Goal: Information Seeking & Learning: Learn about a topic

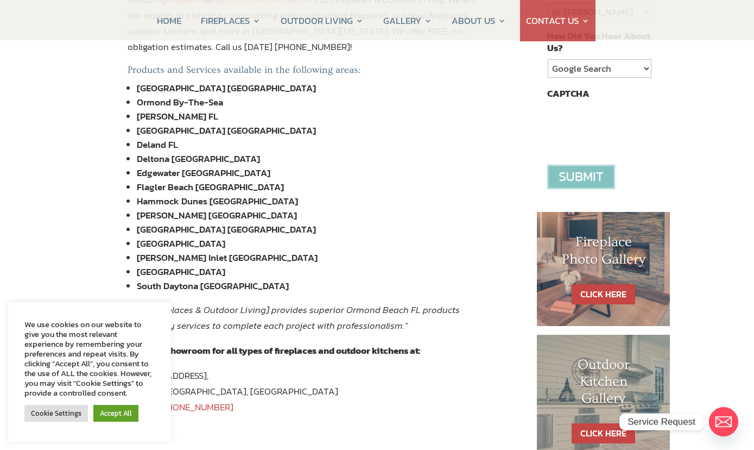
scroll to position [358, 0]
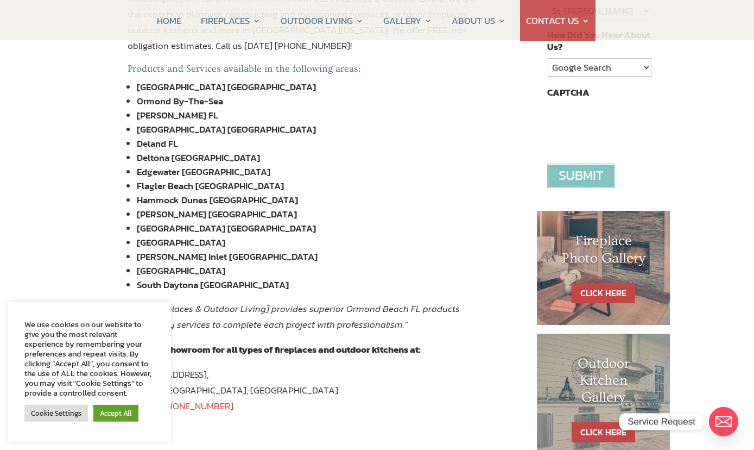
click at [68, 418] on link "Cookie Settings" at bounding box center [56, 413] width 64 height 17
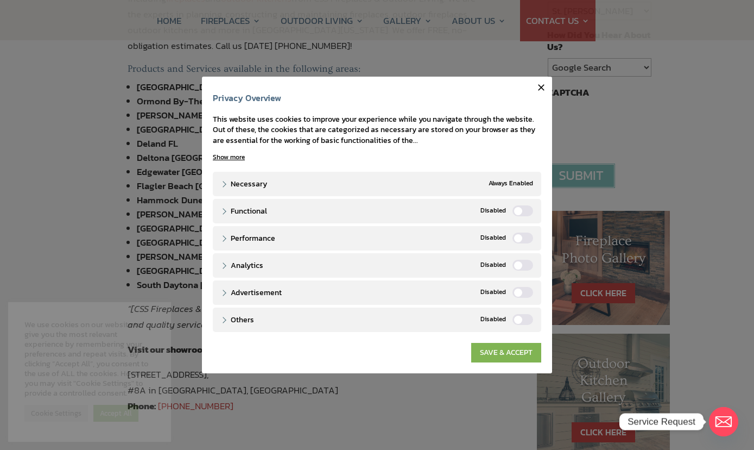
click at [505, 352] on link "SAVE & ACCEPT" at bounding box center [506, 353] width 70 height 20
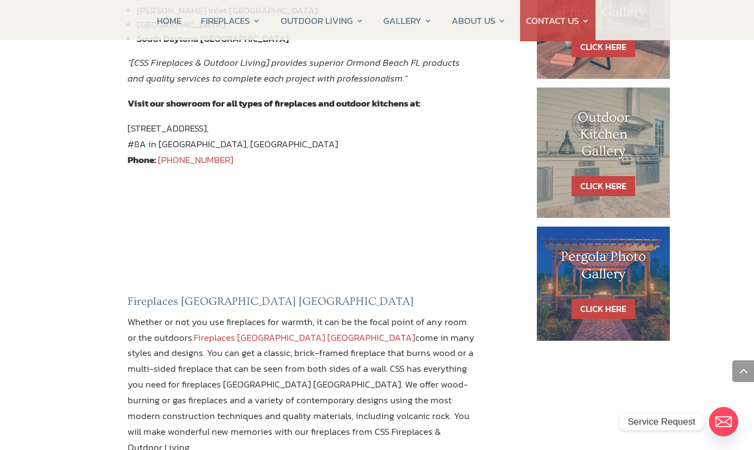
scroll to position [605, 0]
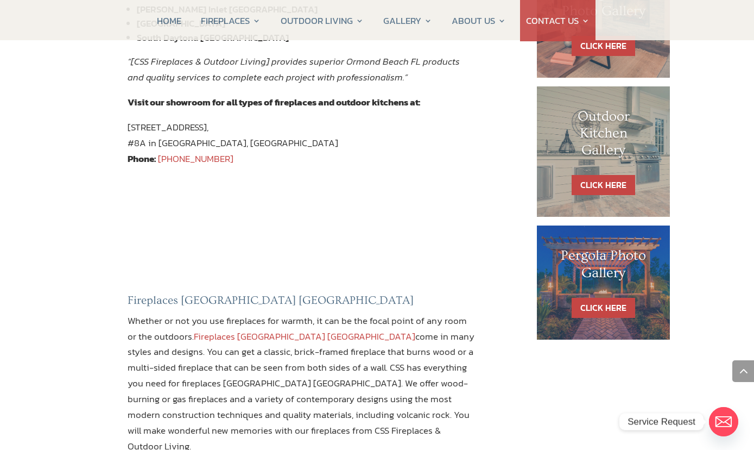
click at [629, 275] on h1 "Pergola Photo Gallery" at bounding box center [604, 266] width 90 height 39
click at [617, 301] on link "CLICK HERE" at bounding box center [604, 308] width 64 height 20
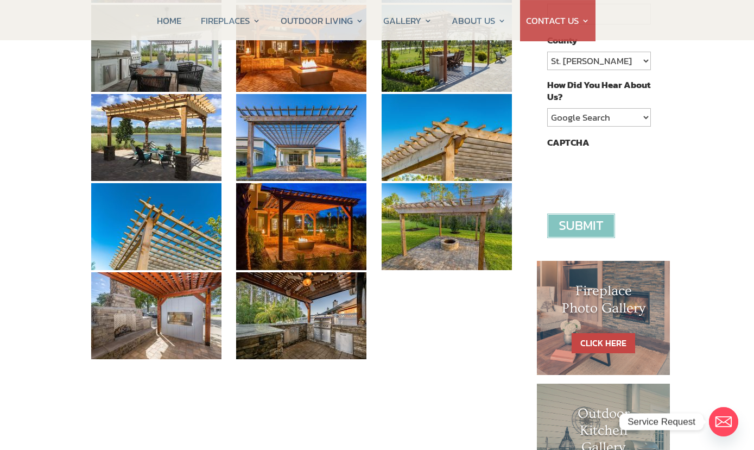
scroll to position [307, 0]
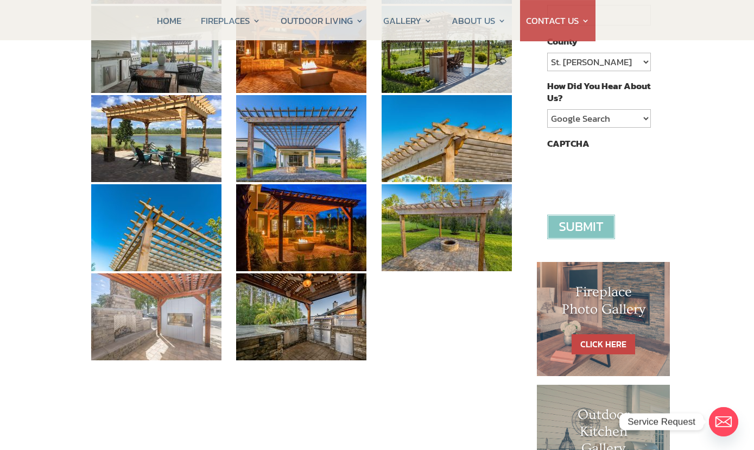
click at [177, 302] on img at bounding box center [156, 316] width 130 height 87
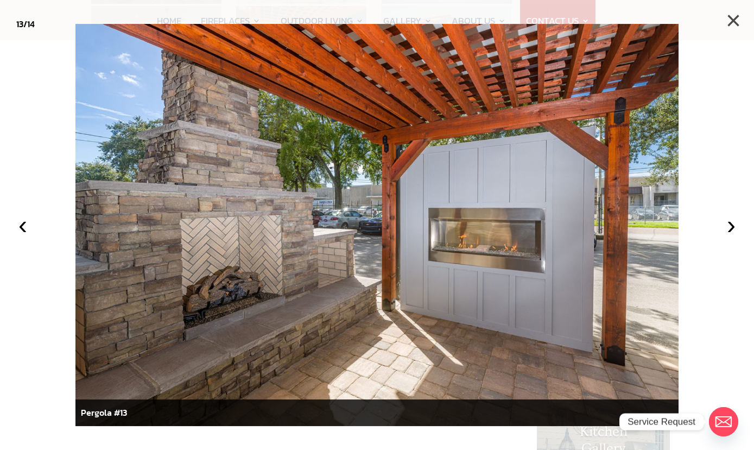
click at [732, 30] on button "×" at bounding box center [734, 21] width 24 height 24
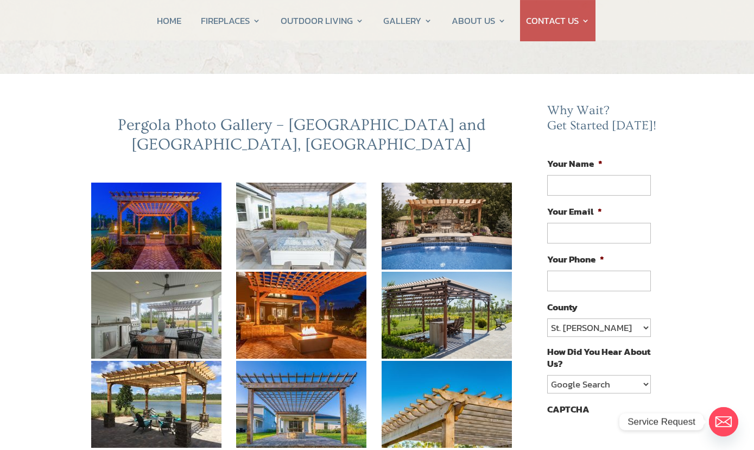
scroll to position [41, 0]
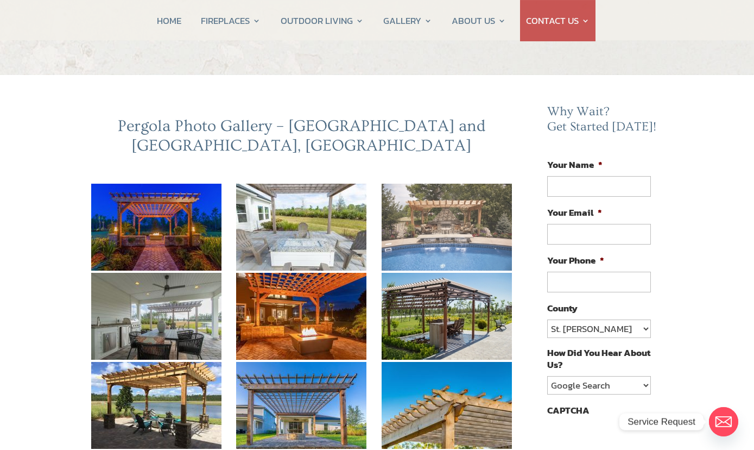
click at [463, 223] on img at bounding box center [447, 227] width 130 height 87
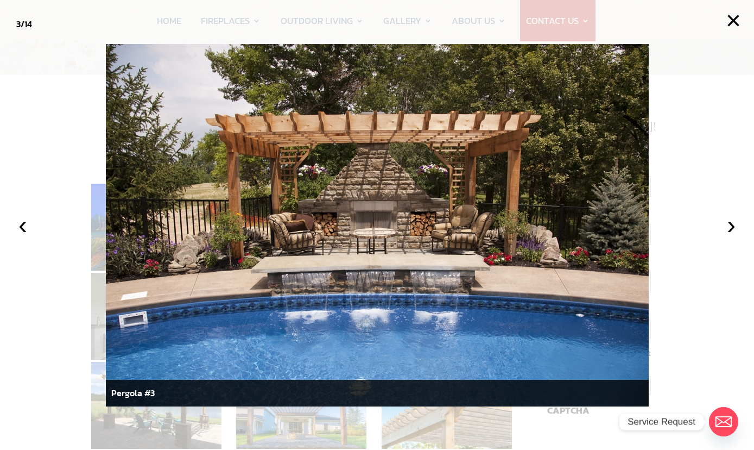
click at [122, 72] on img at bounding box center [377, 225] width 543 height 362
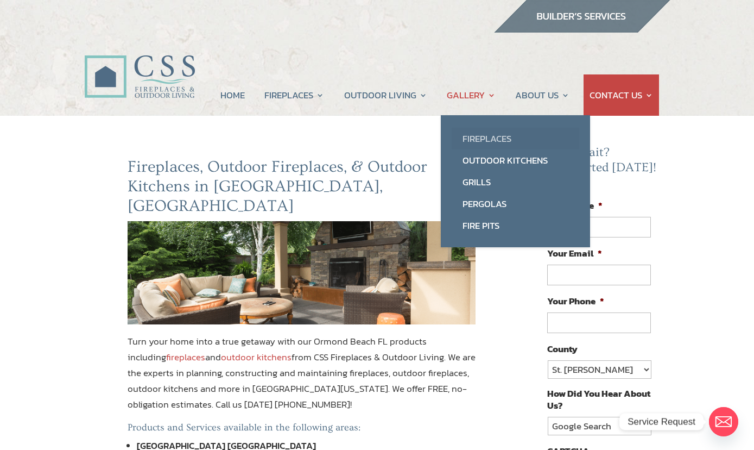
click at [487, 140] on link "Fireplaces" at bounding box center [516, 139] width 128 height 22
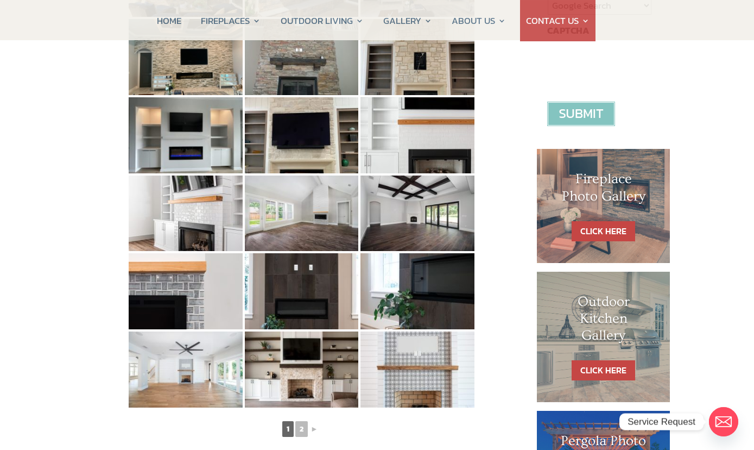
scroll to position [421, 0]
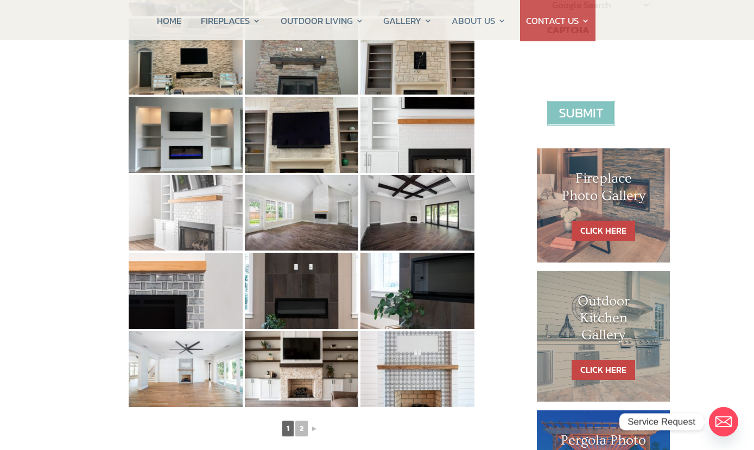
click at [205, 224] on img at bounding box center [186, 213] width 114 height 76
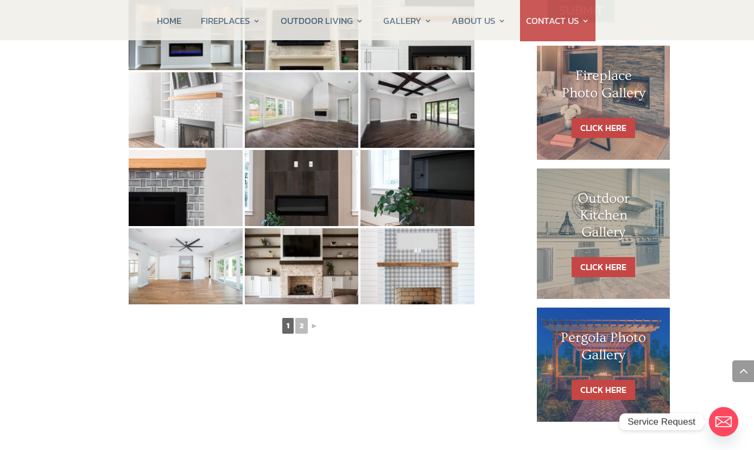
scroll to position [523, 0]
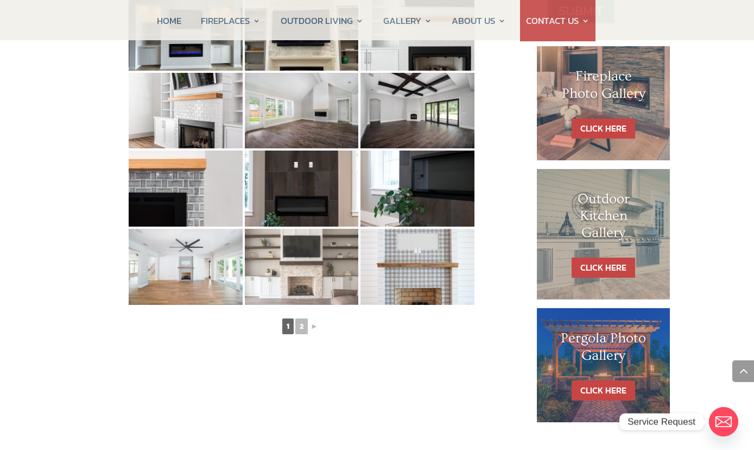
click at [330, 270] on img at bounding box center [302, 267] width 114 height 76
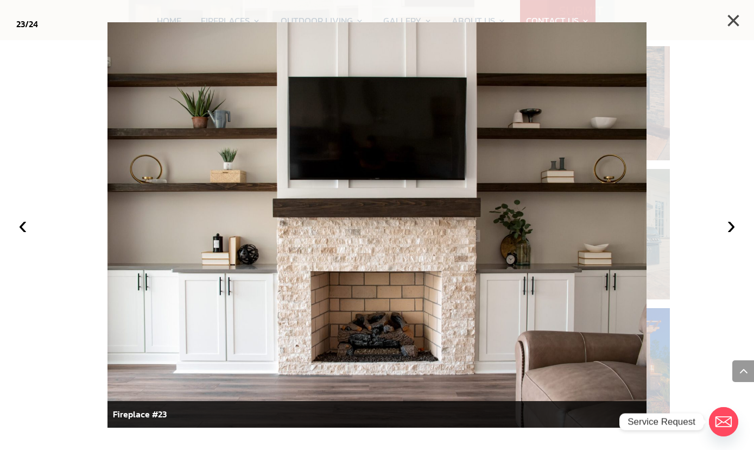
click at [733, 27] on button "×" at bounding box center [734, 21] width 24 height 24
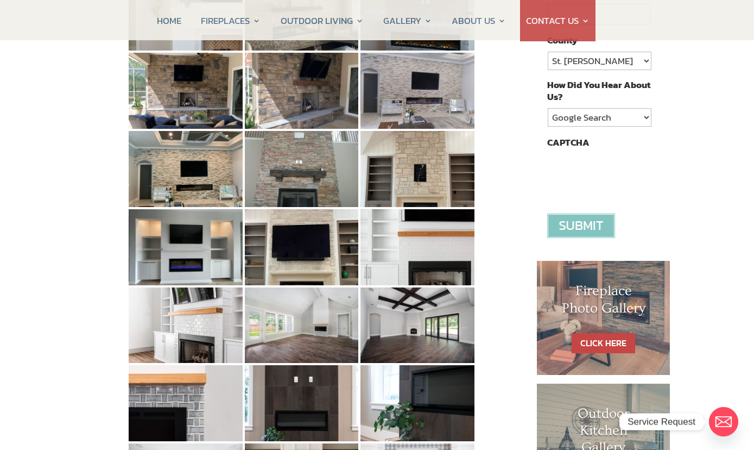
scroll to position [311, 0]
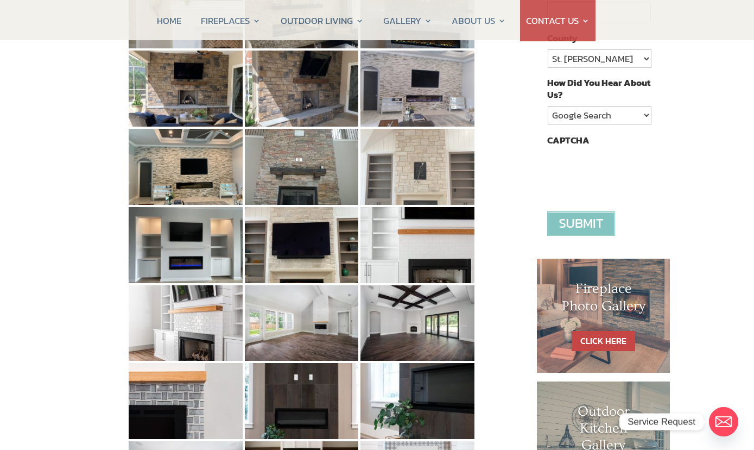
click at [438, 180] on img at bounding box center [418, 167] width 114 height 76
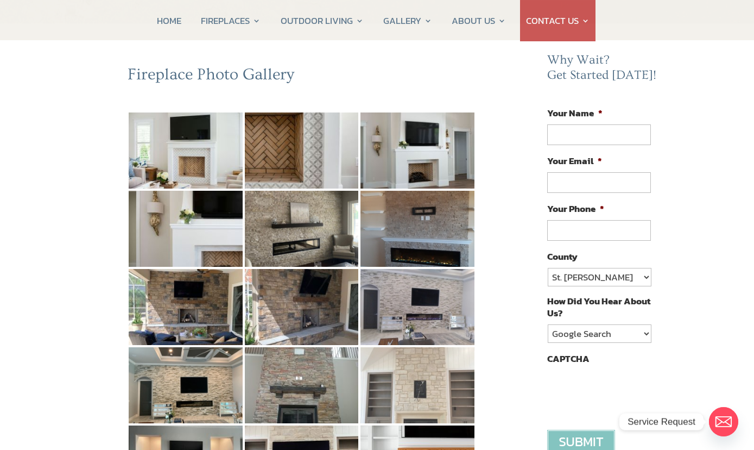
scroll to position [94, 0]
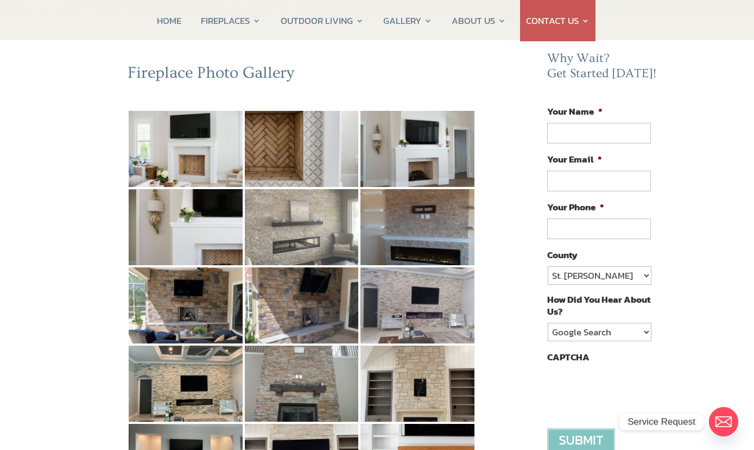
click at [330, 232] on img at bounding box center [302, 227] width 114 height 76
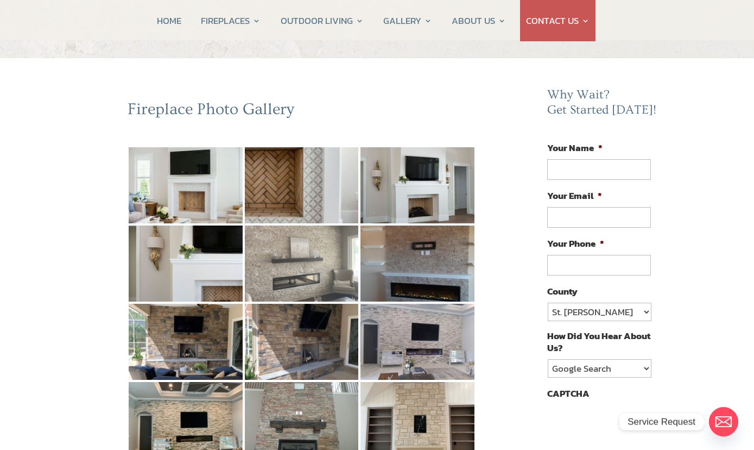
scroll to position [57, 0]
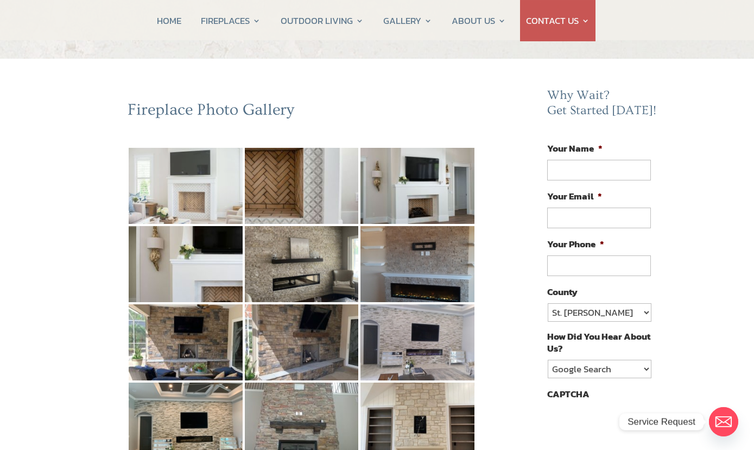
click at [207, 194] on img at bounding box center [186, 186] width 114 height 76
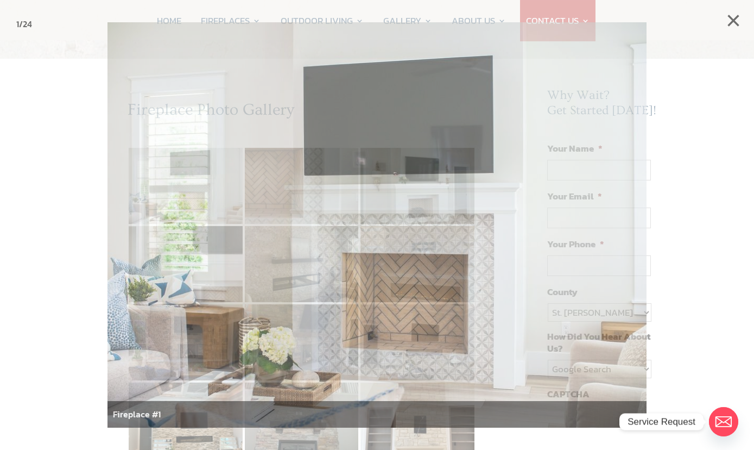
click at [736, 27] on button "×" at bounding box center [734, 21] width 24 height 24
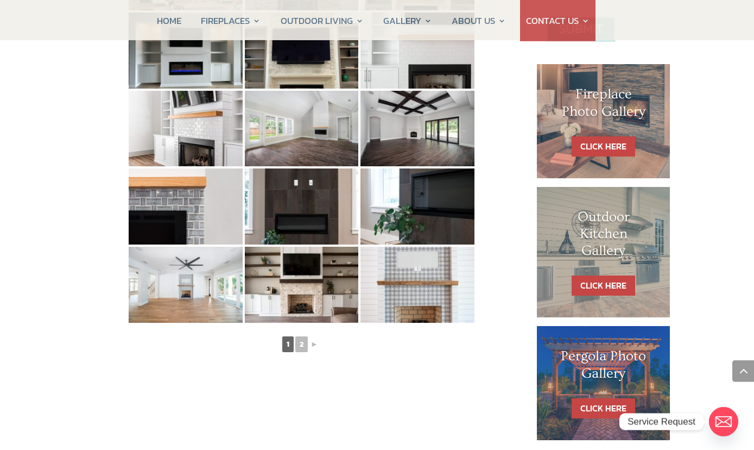
scroll to position [506, 0]
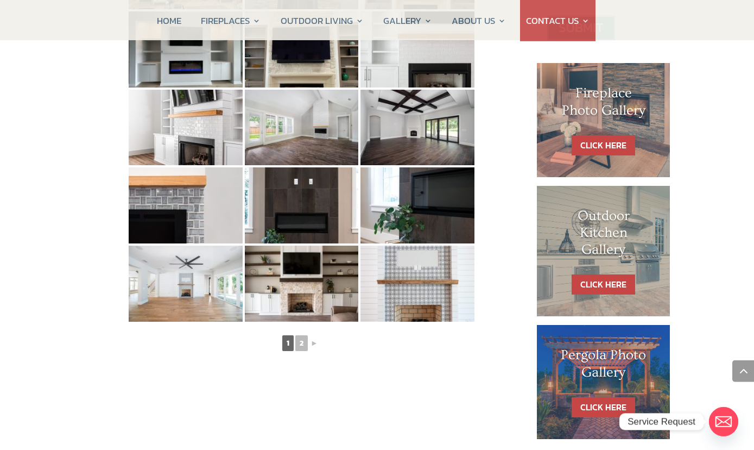
click at [641, 137] on div "CLICK HERE" at bounding box center [604, 145] width 90 height 20
click at [634, 149] on link "CLICK HERE" at bounding box center [604, 145] width 64 height 20
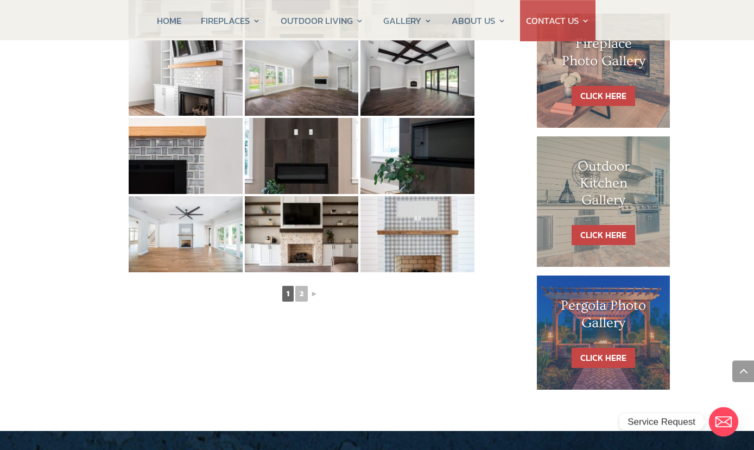
scroll to position [556, 0]
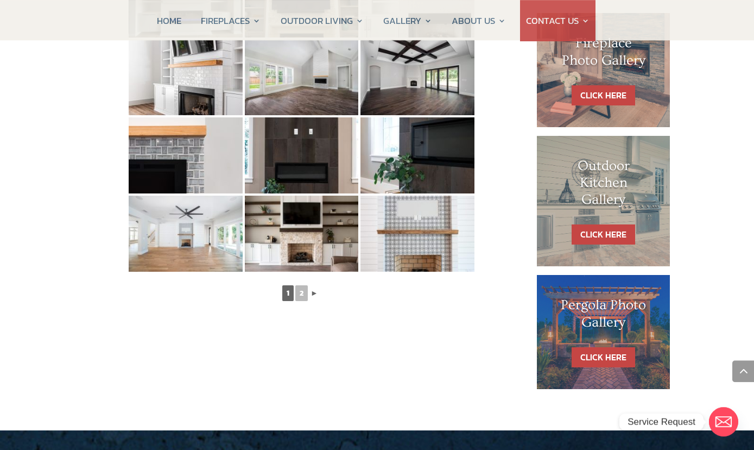
click at [311, 296] on link "►" at bounding box center [315, 293] width 10 height 14
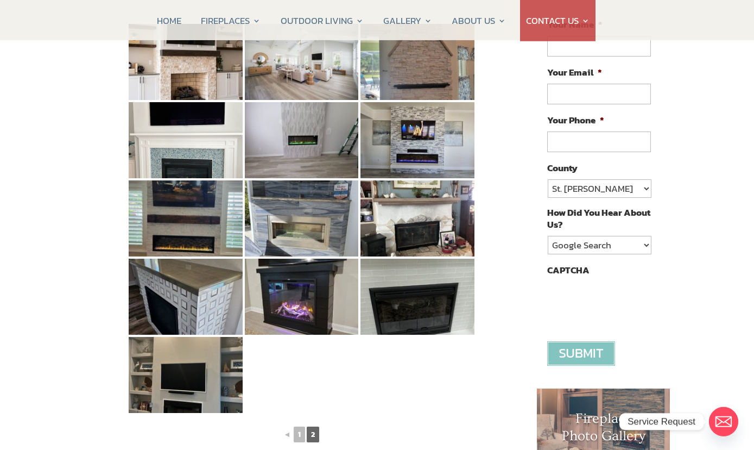
scroll to position [184, 0]
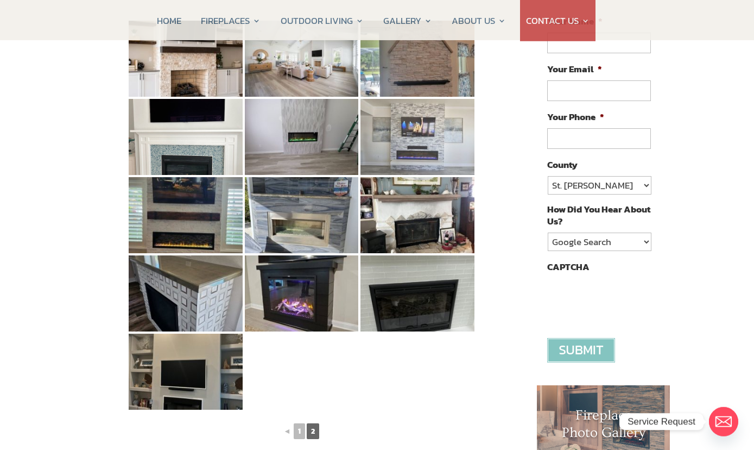
click at [433, 142] on img at bounding box center [418, 137] width 114 height 76
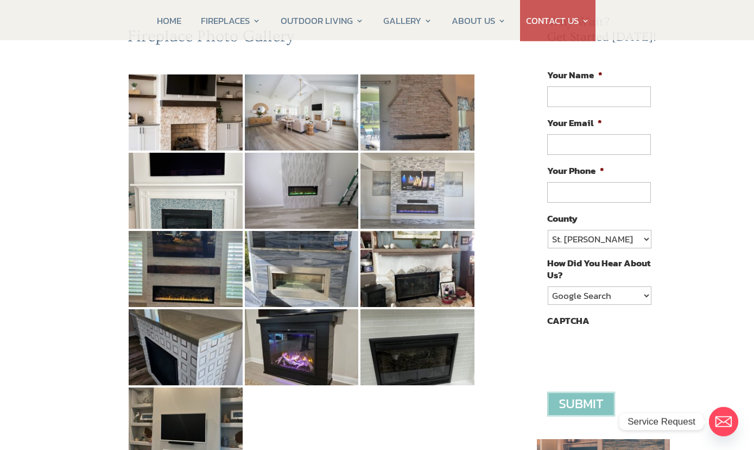
scroll to position [130, 0]
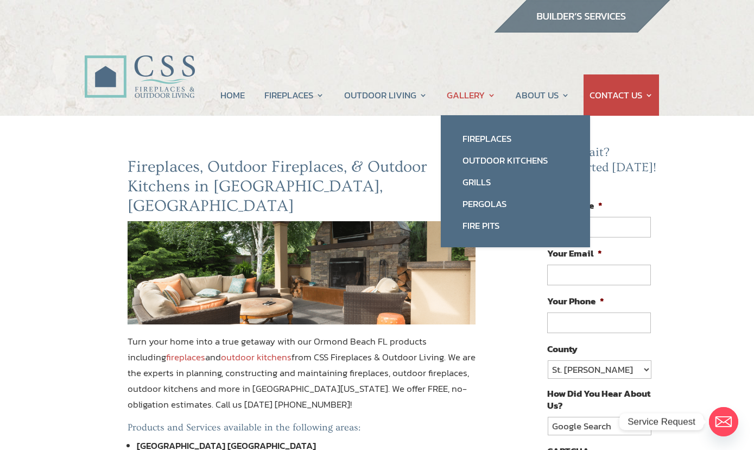
click at [482, 94] on link "GALLERY" at bounding box center [471, 94] width 49 height 41
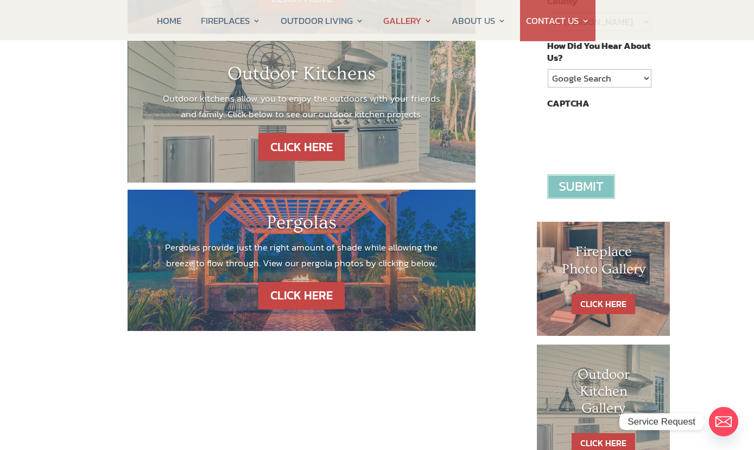
scroll to position [352, 0]
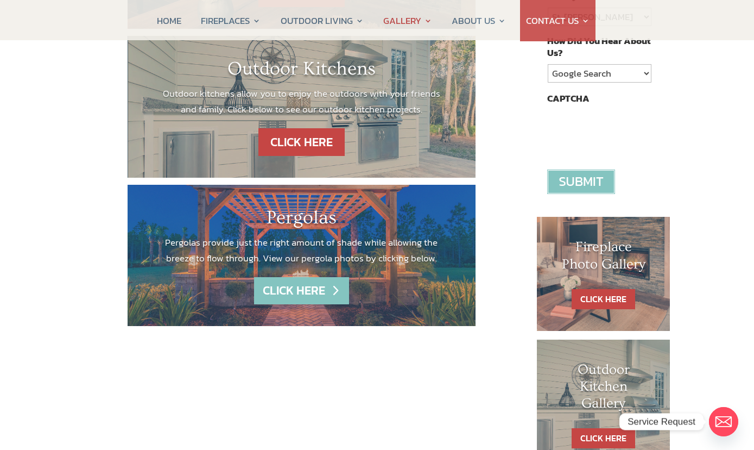
click at [320, 283] on link "CLICK HERE" at bounding box center [301, 291] width 94 height 28
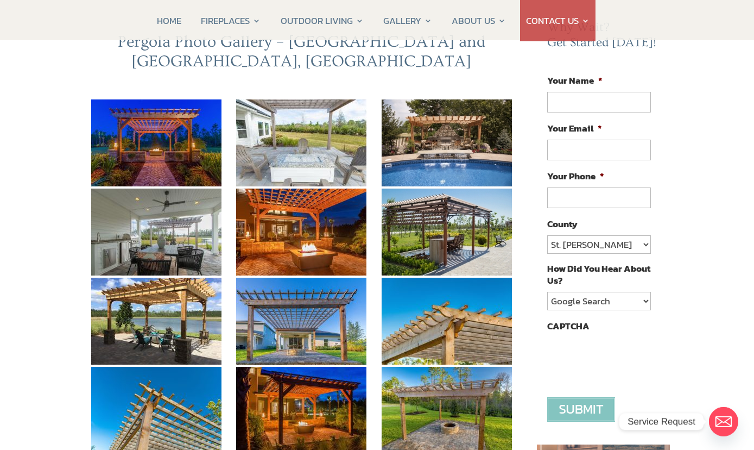
scroll to position [120, 0]
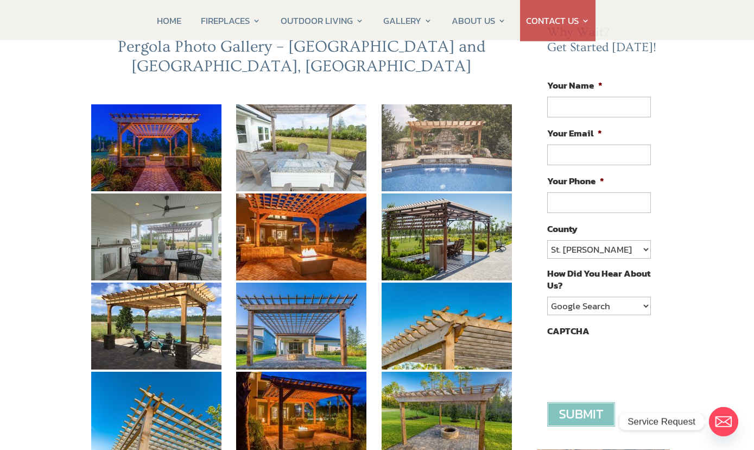
click at [451, 132] on img at bounding box center [447, 147] width 130 height 87
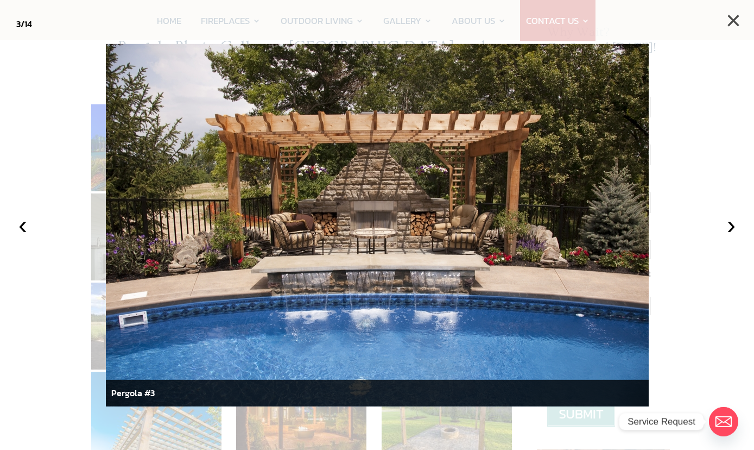
click at [734, 24] on button "×" at bounding box center [734, 21] width 24 height 24
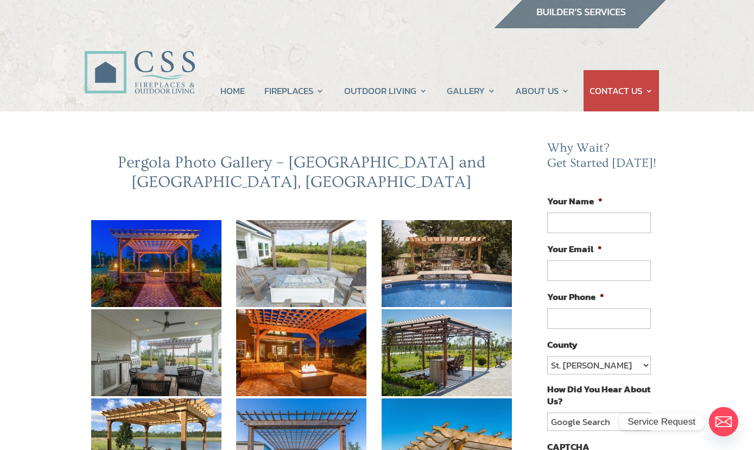
scroll to position [0, 0]
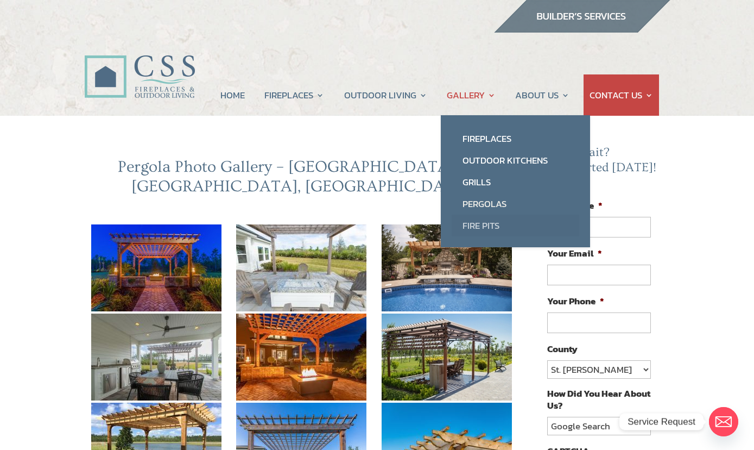
click at [495, 233] on link "Fire Pits" at bounding box center [516, 225] width 128 height 22
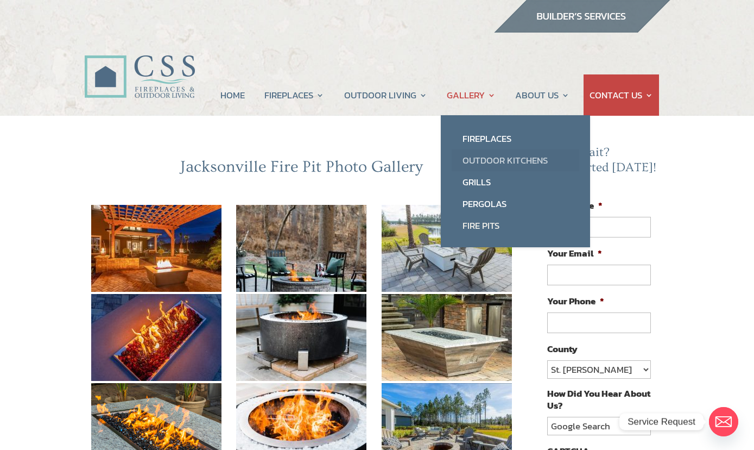
click at [528, 165] on link "Outdoor Kitchens" at bounding box center [516, 160] width 128 height 22
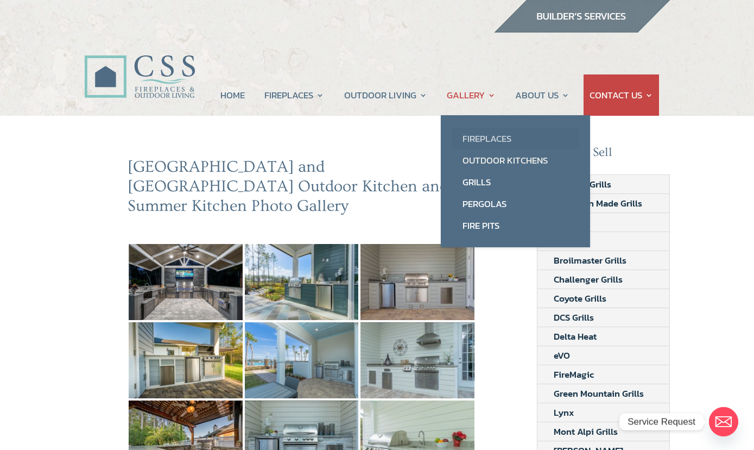
click at [512, 140] on link "Fireplaces" at bounding box center [516, 139] width 128 height 22
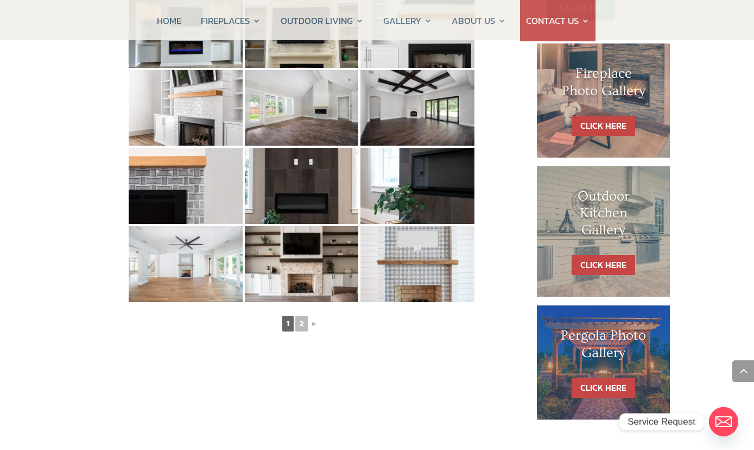
scroll to position [525, 0]
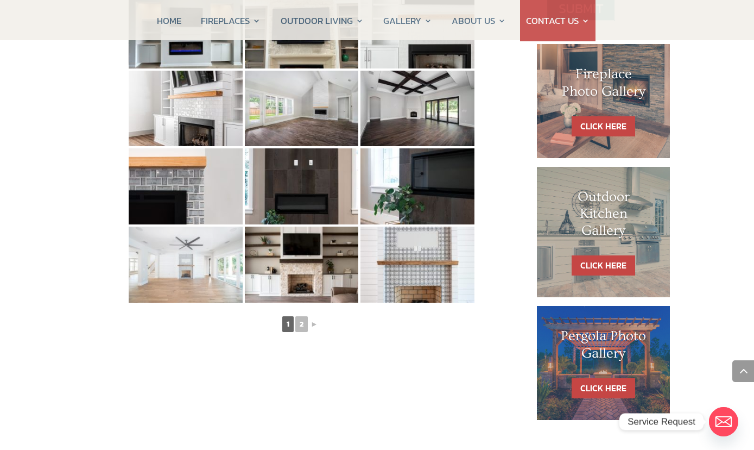
click at [188, 276] on img at bounding box center [186, 264] width 114 height 76
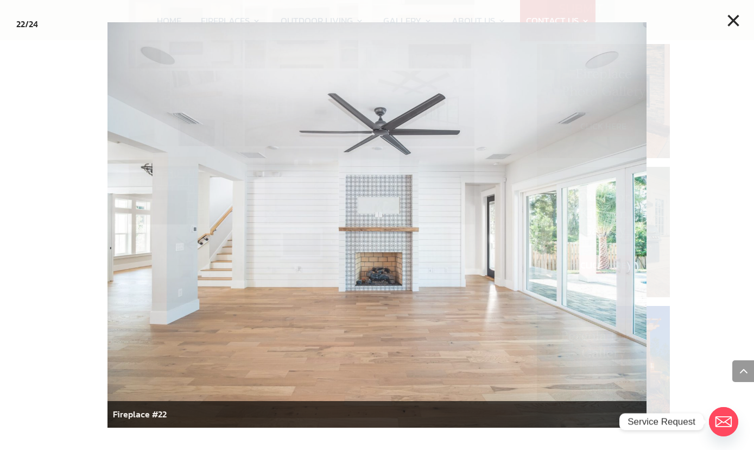
click at [736, 20] on button "×" at bounding box center [734, 21] width 24 height 24
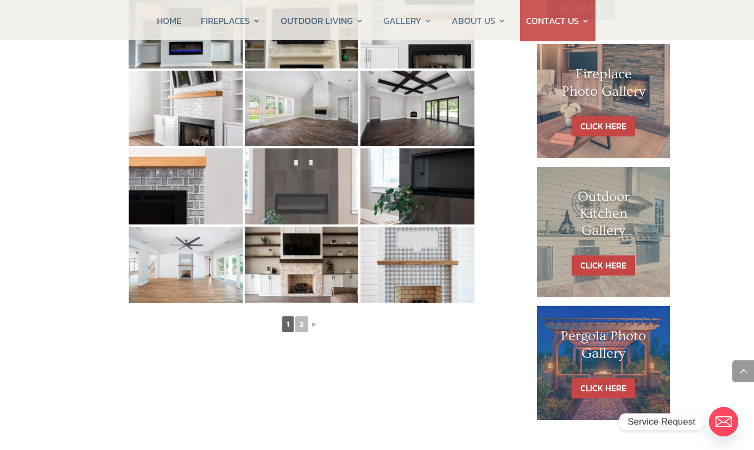
click at [327, 194] on img at bounding box center [302, 186] width 114 height 76
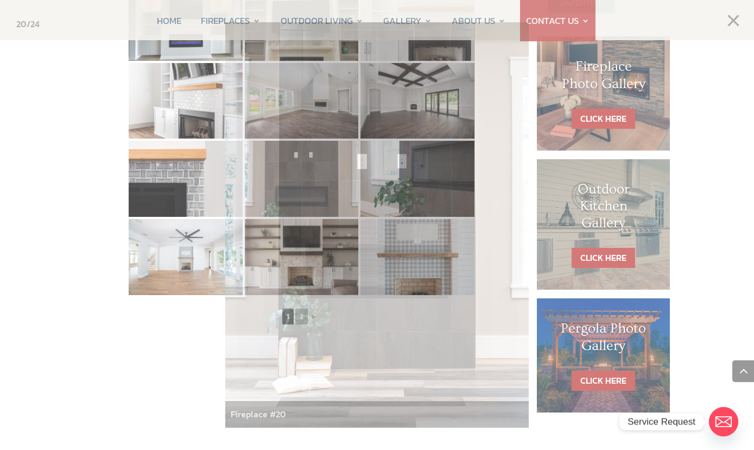
scroll to position [546, 0]
